Goal: Download file/media

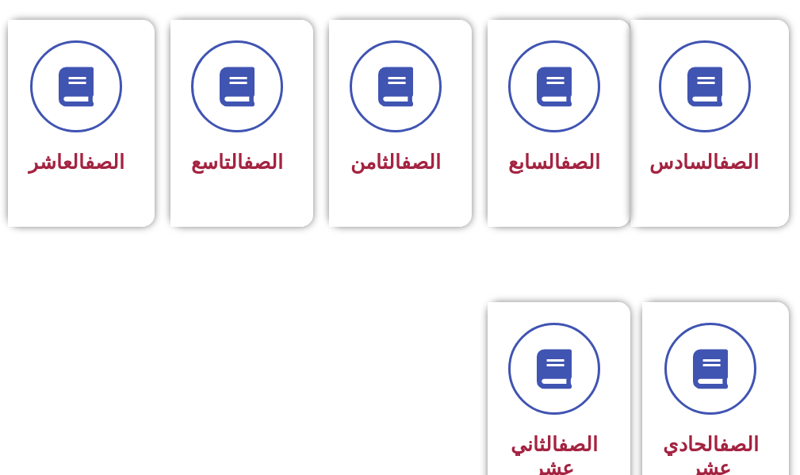
scroll to position [951, 0]
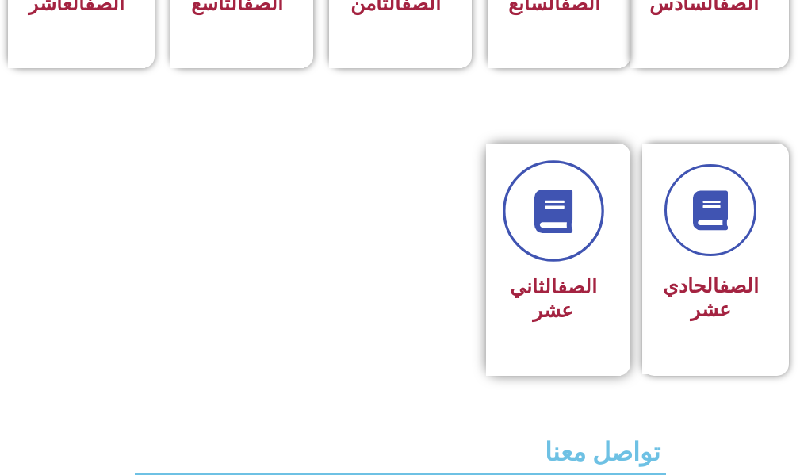
click at [545, 233] on icon at bounding box center [553, 211] width 44 height 44
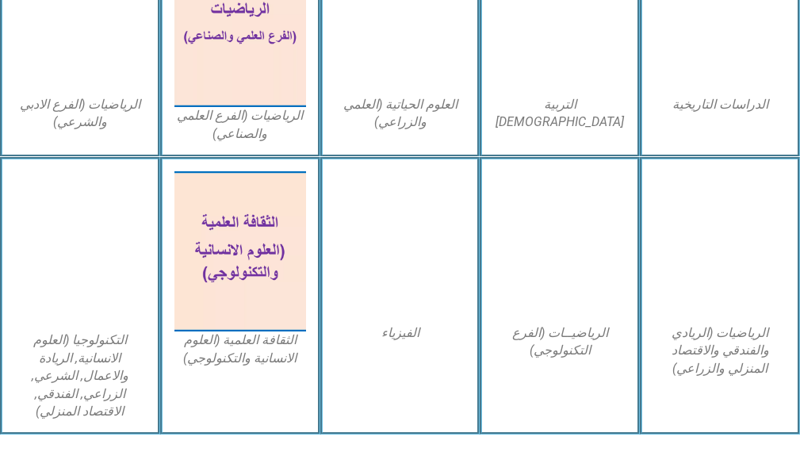
scroll to position [713, 0]
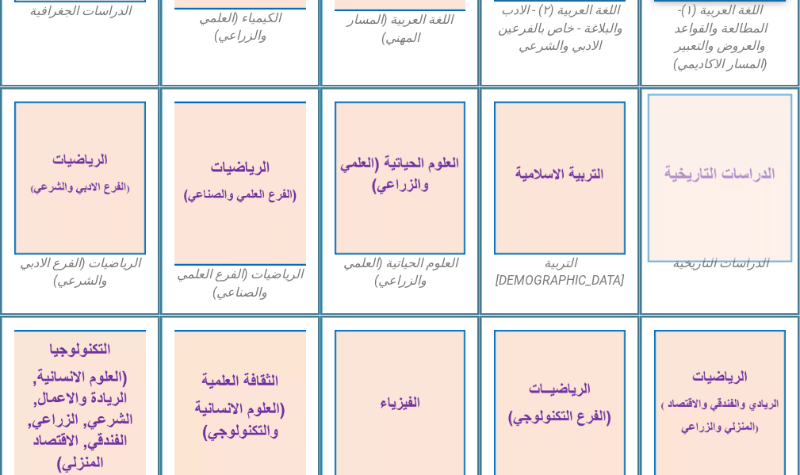
click at [771, 185] on img at bounding box center [720, 178] width 144 height 168
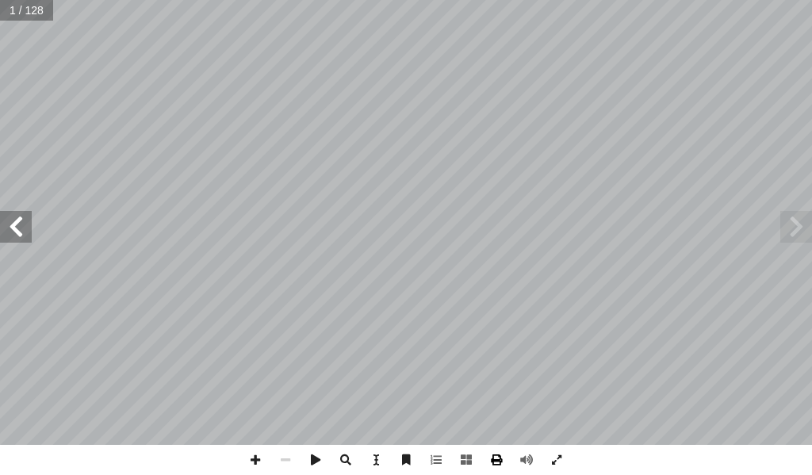
click at [497, 457] on span at bounding box center [496, 460] width 30 height 30
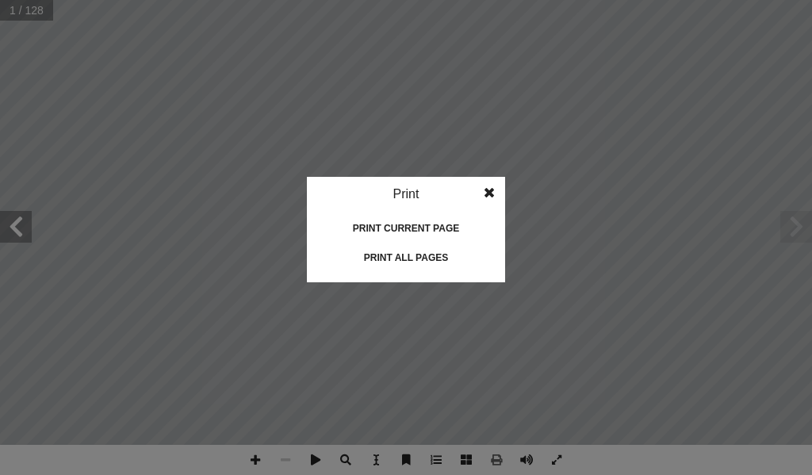
click at [380, 258] on div "Print all pages" at bounding box center [406, 257] width 159 height 25
